Goal: Entertainment & Leisure: Consume media (video, audio)

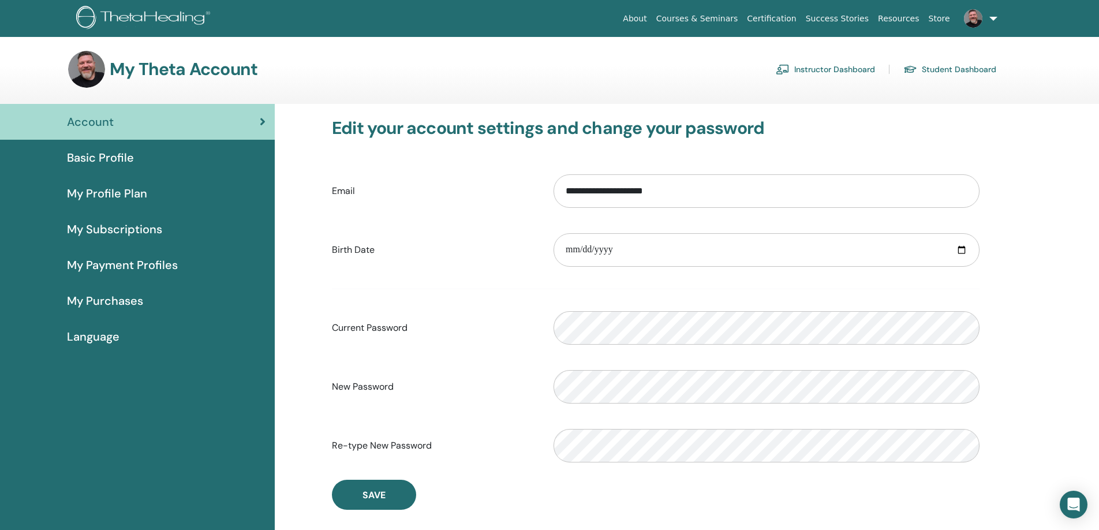
click at [837, 66] on link "Instructor Dashboard" at bounding box center [825, 69] width 99 height 18
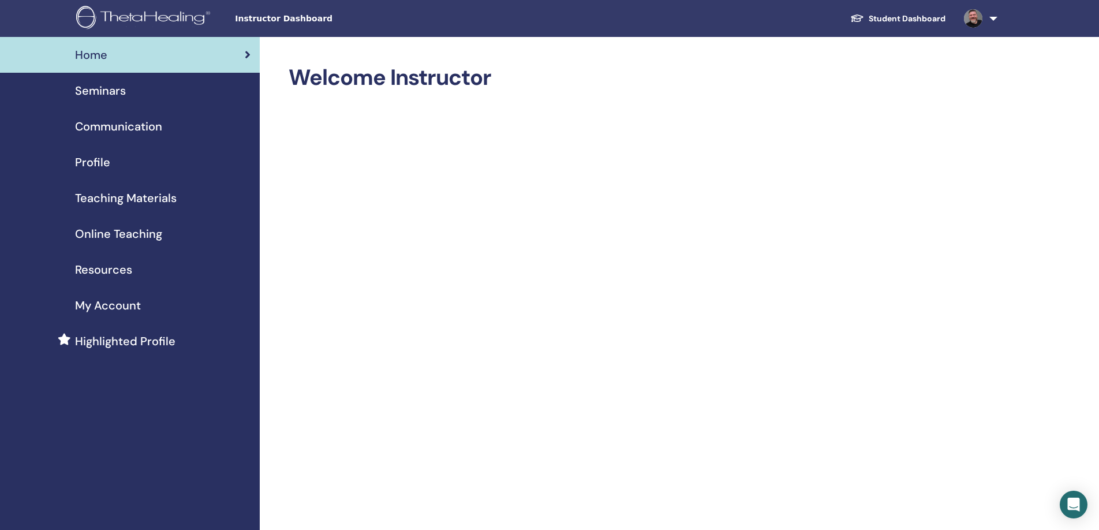
click at [133, 237] on span "Online Teaching" at bounding box center [118, 233] width 87 height 17
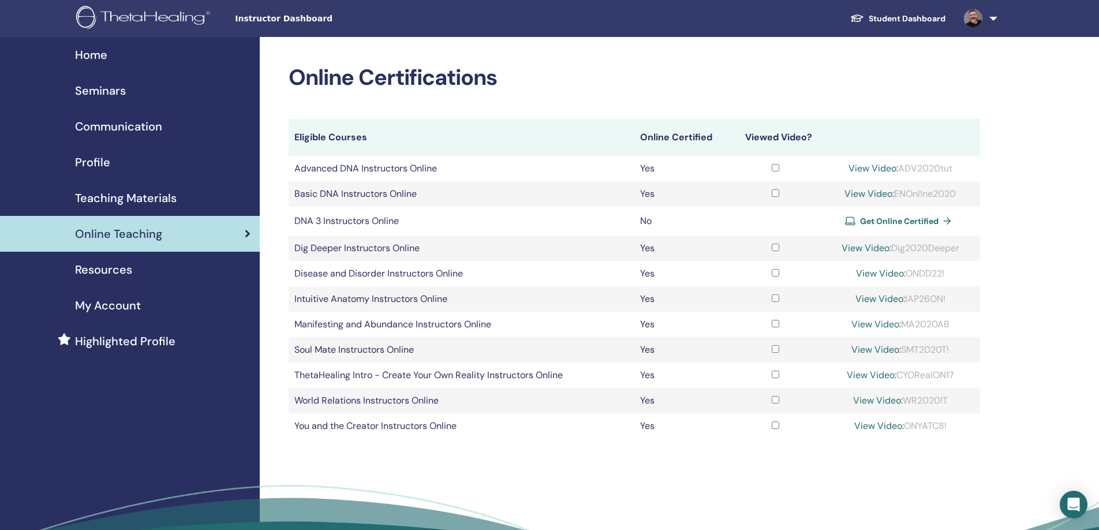
click at [853, 323] on link "View Video:" at bounding box center [877, 324] width 50 height 12
click at [918, 326] on div "View Video: MA2020AB" at bounding box center [900, 325] width 148 height 14
copy div "MA2020AB"
click at [877, 320] on link "View Video:" at bounding box center [877, 324] width 50 height 12
